Goal: Navigation & Orientation: Find specific page/section

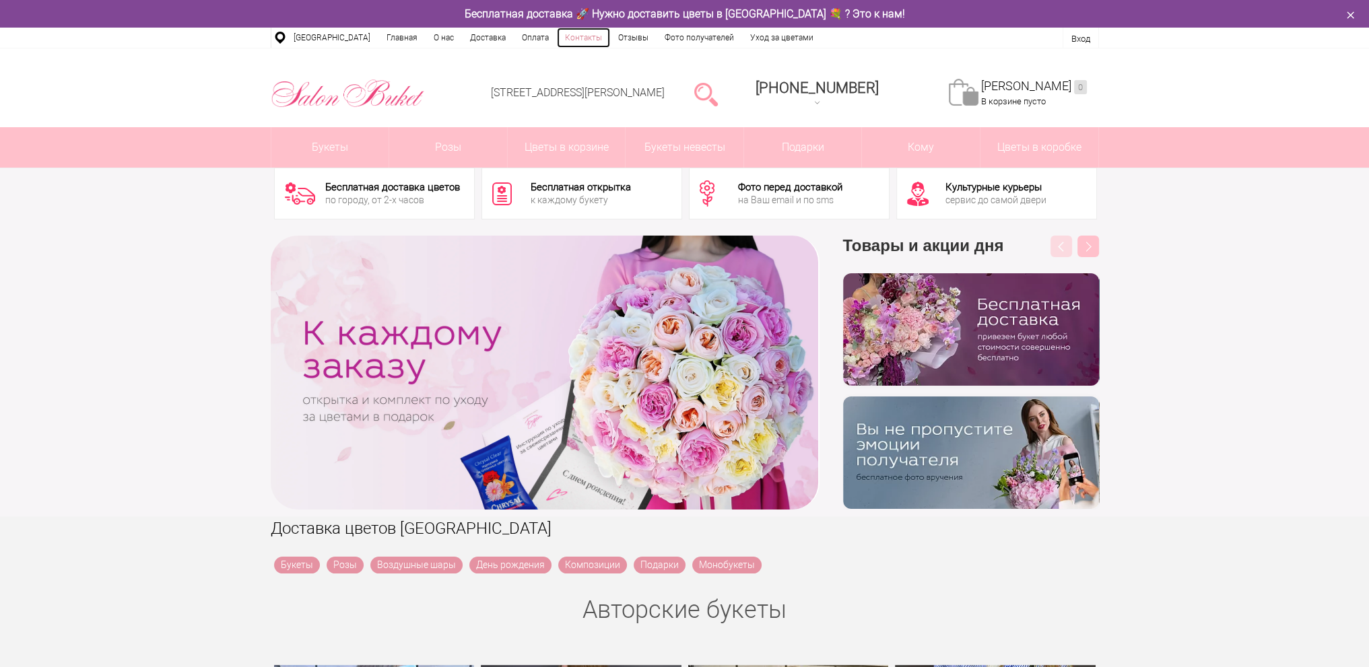
click at [579, 42] on link "Контакты" at bounding box center [583, 38] width 53 height 20
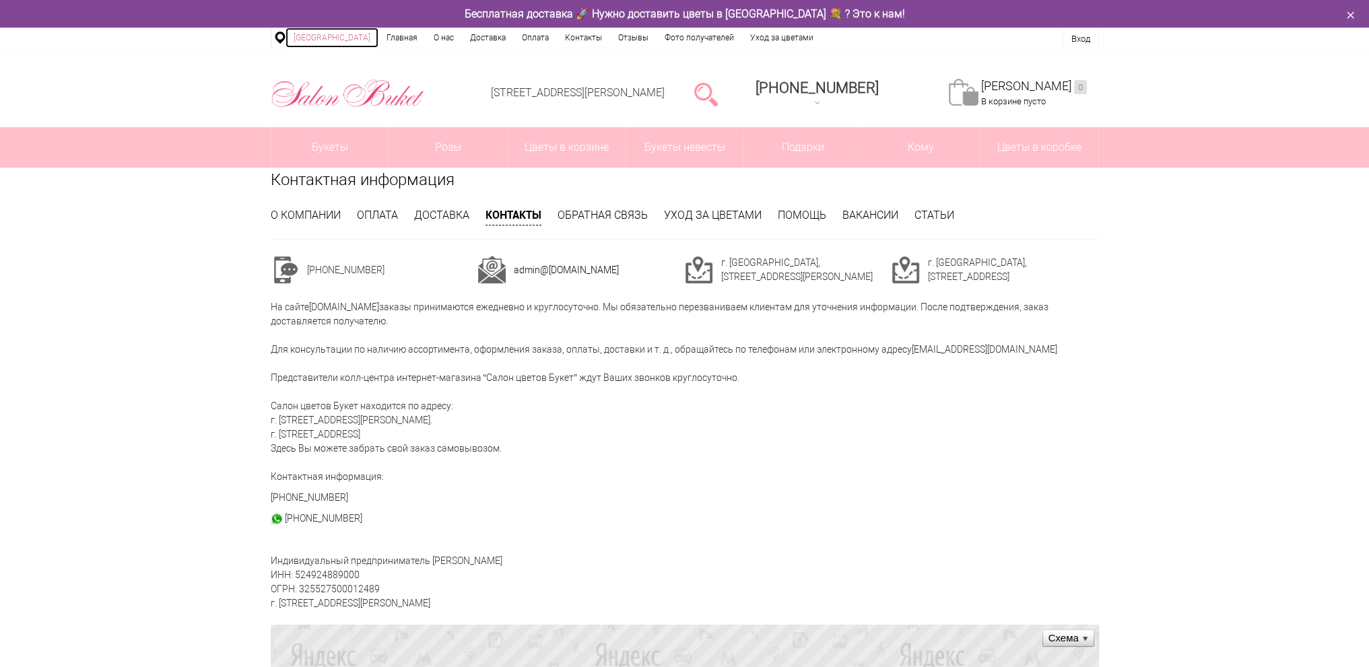
click at [326, 34] on link "[GEOGRAPHIC_DATA]" at bounding box center [331, 38] width 93 height 20
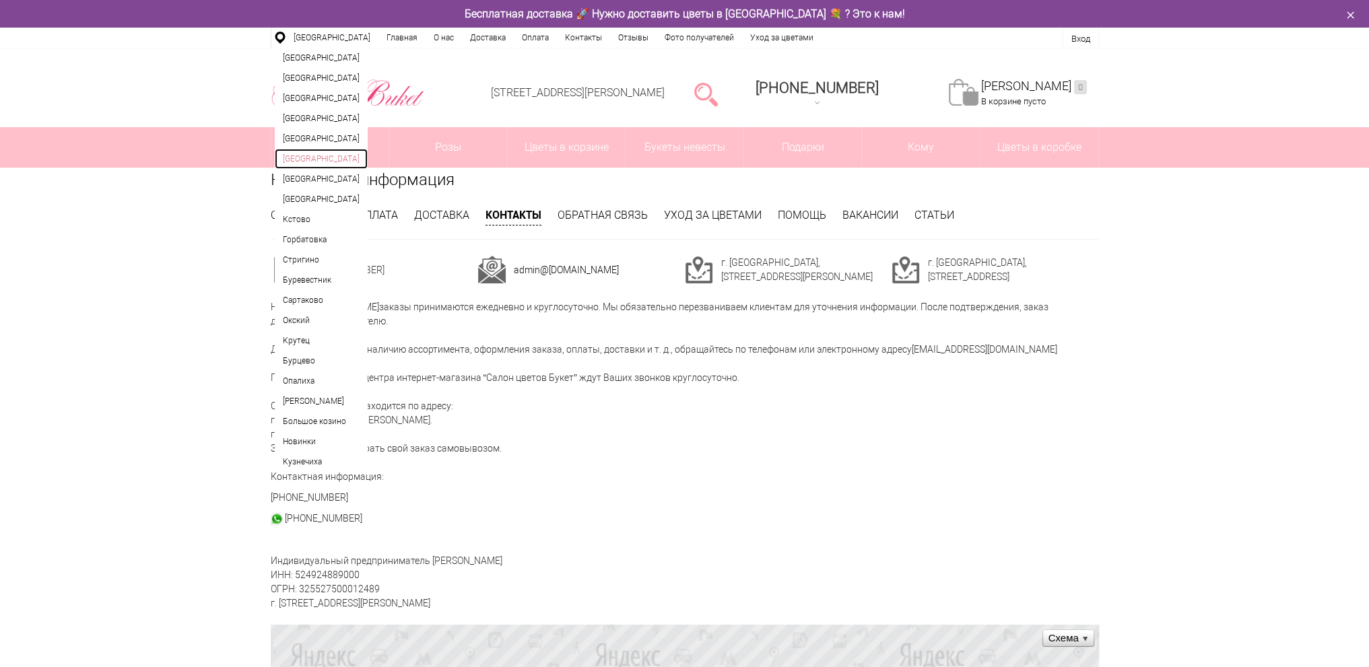
click at [309, 169] on link "[GEOGRAPHIC_DATA]" at bounding box center [321, 159] width 93 height 20
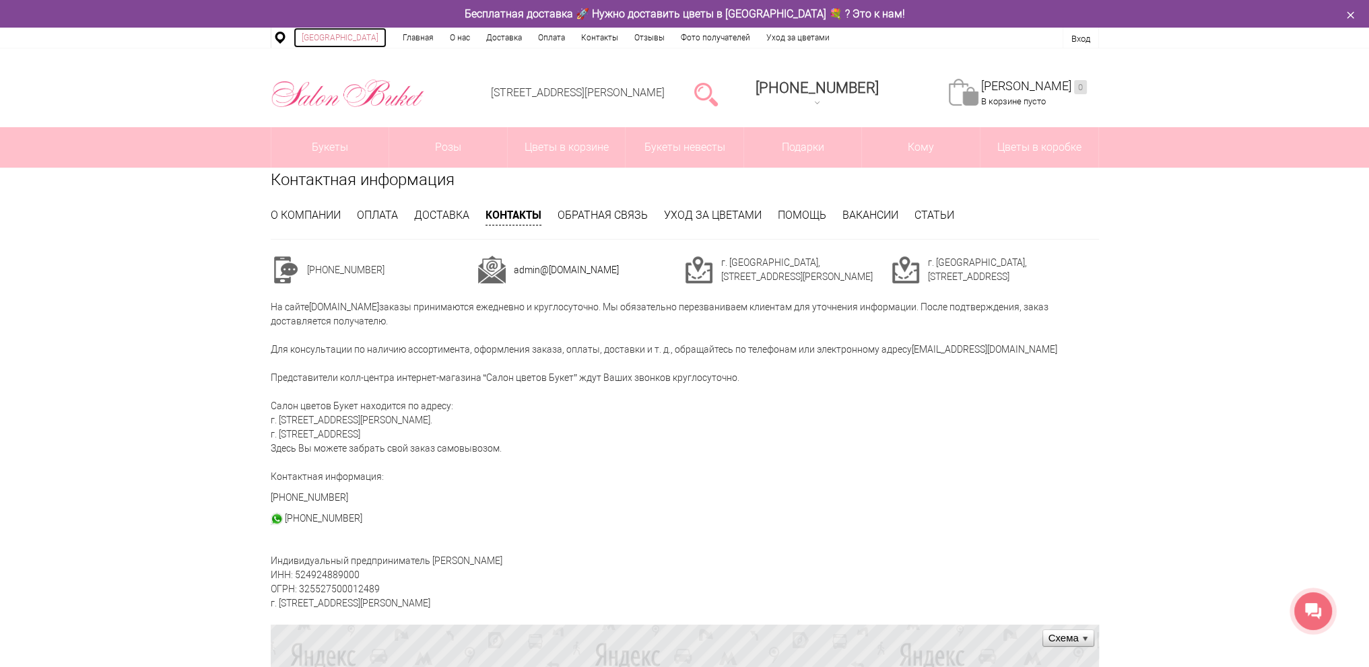
click at [336, 38] on link "[GEOGRAPHIC_DATA]" at bounding box center [340, 38] width 93 height 20
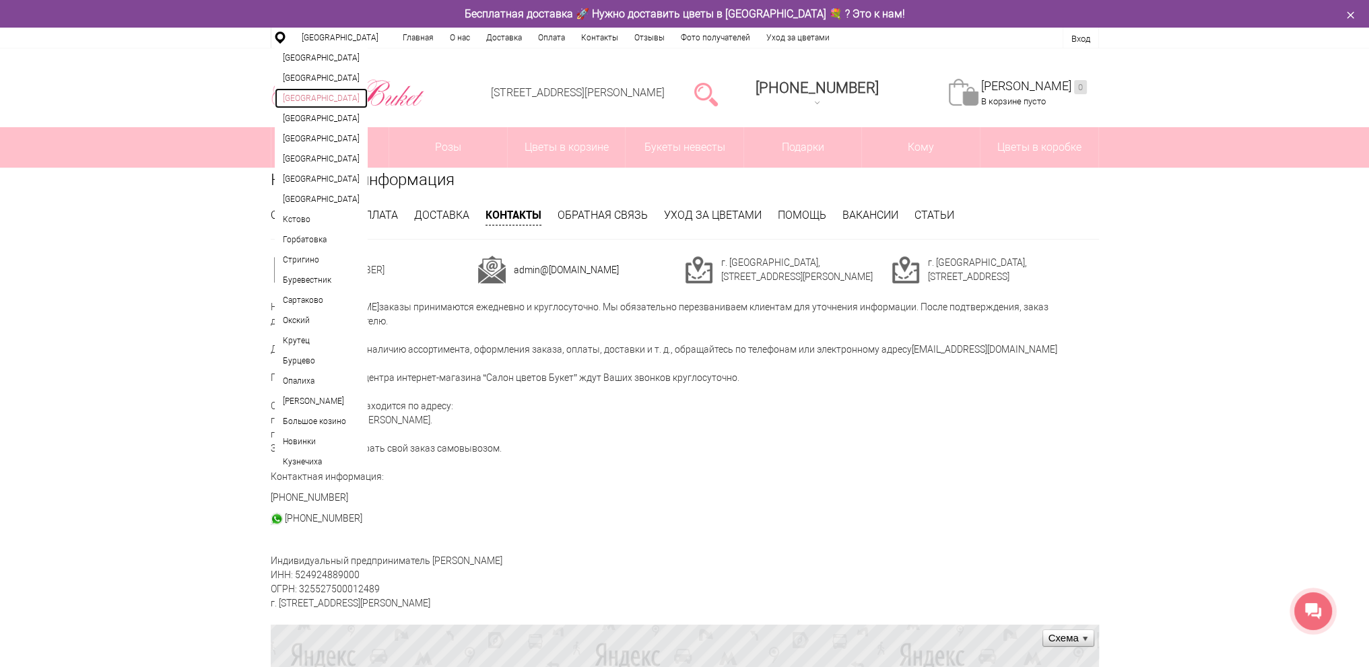
click at [335, 92] on link "[GEOGRAPHIC_DATA]" at bounding box center [321, 98] width 93 height 20
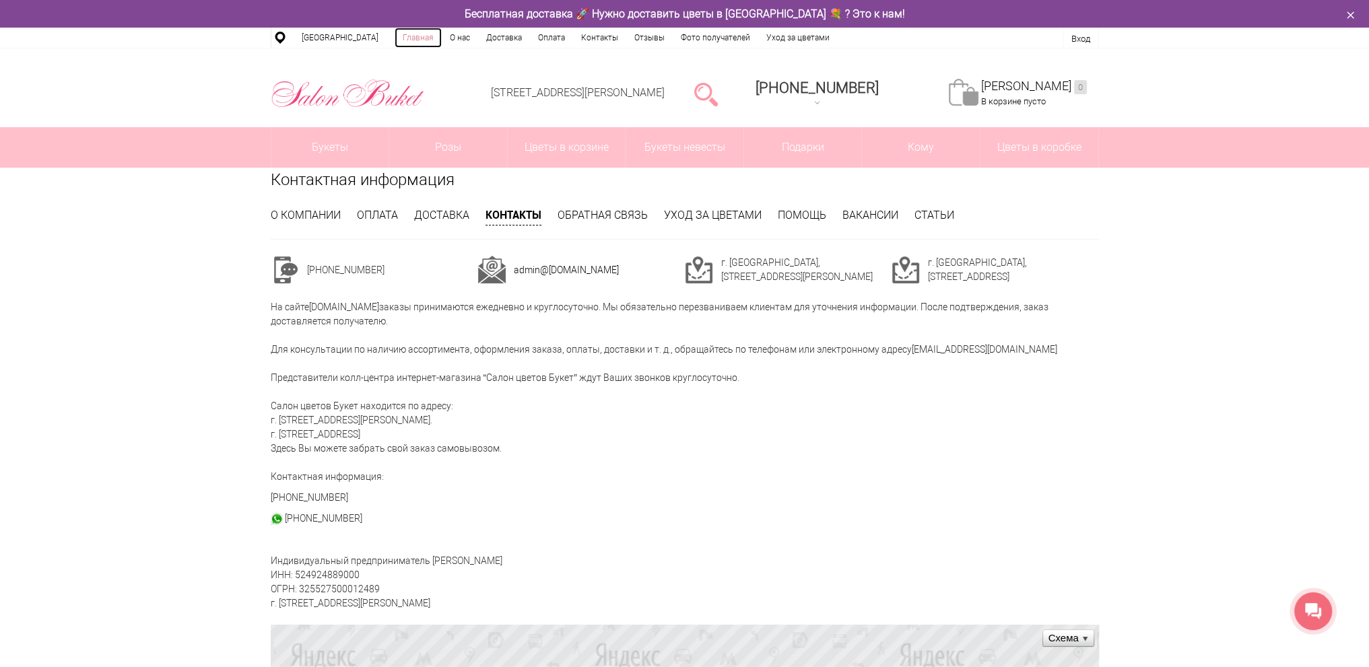
click at [417, 38] on link "Главная" at bounding box center [418, 38] width 47 height 20
